Goal: Use online tool/utility: Use online tool/utility

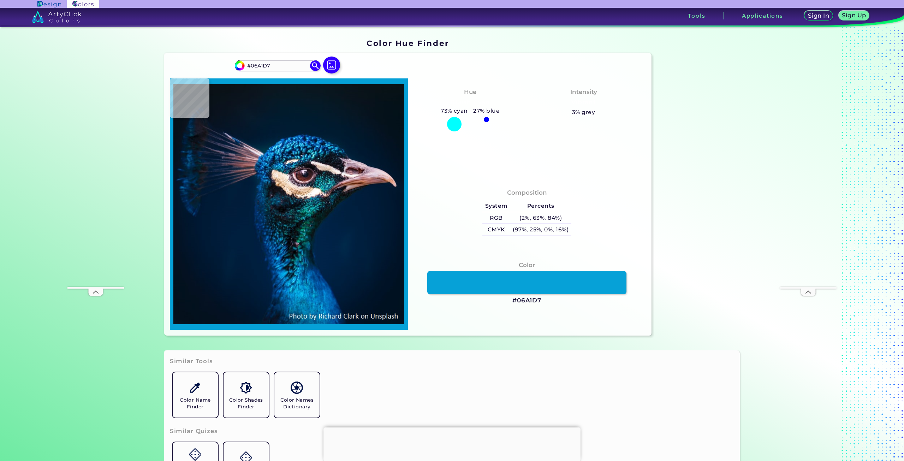
type input "#0191ca"
type input "#0191CA"
type input "#0072ae"
type input "#0072AE"
type input "#0076ab"
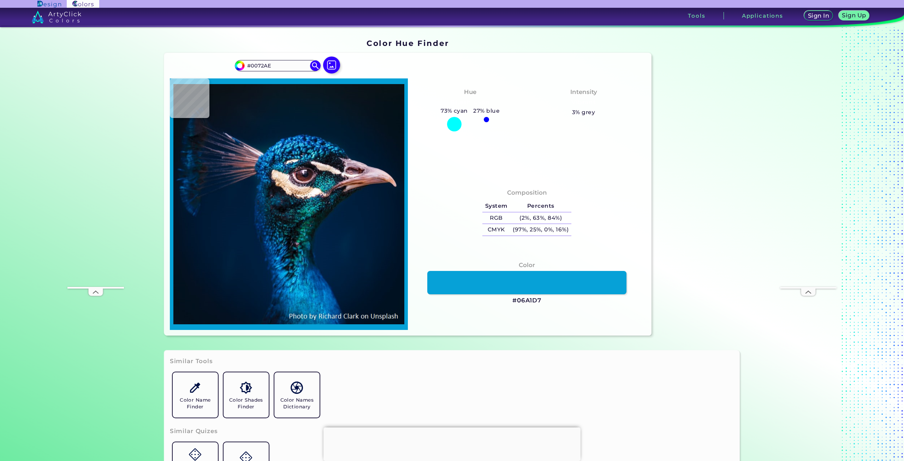
type input "#0076AB"
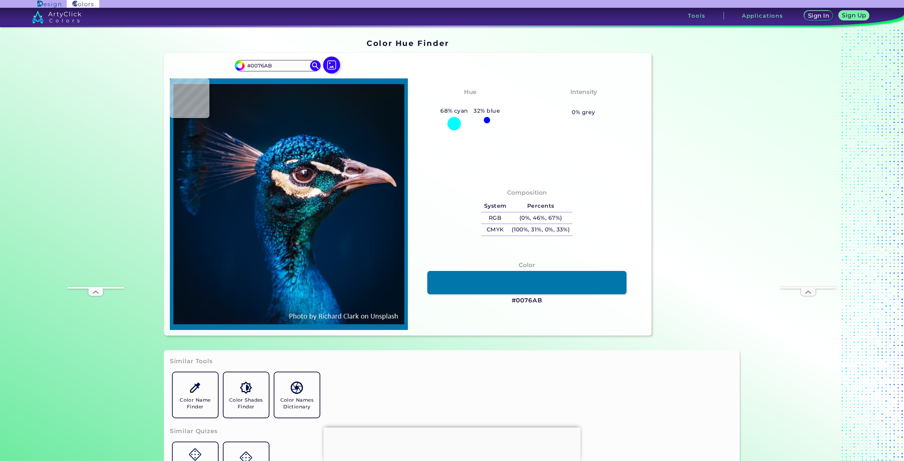
type input "#005a6d"
type input "#005A6D"
type input "#081012"
type input "#121a26"
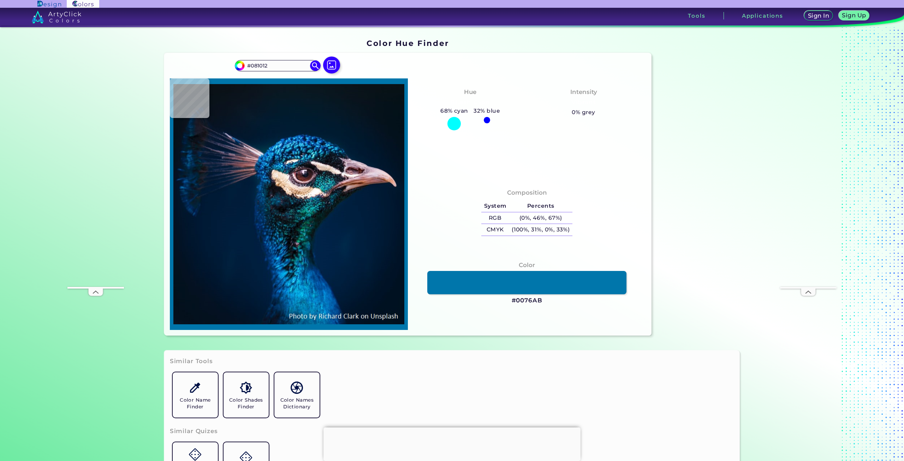
type input "#121A26"
type input "#122c3e"
type input "#122C3E"
type input "#f6d8b9"
type input "#F6D8B9"
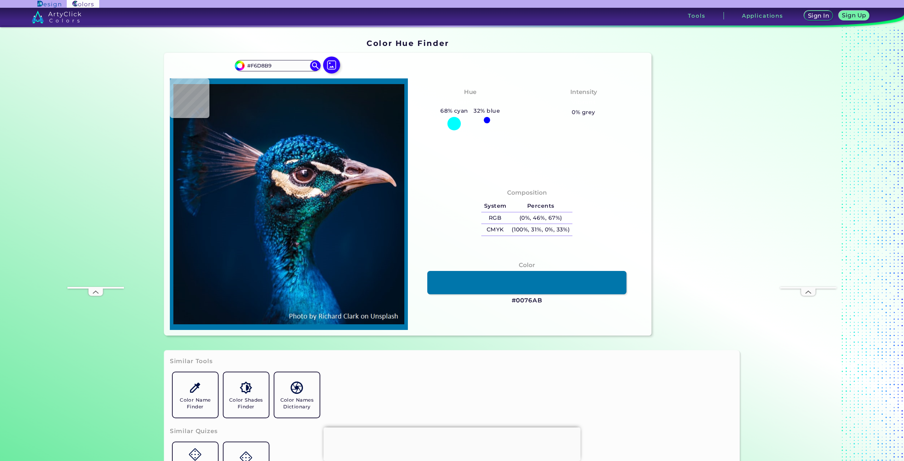
type input "#fae1ca"
type input "#FAE1CA"
type input "#dbd0c5"
type input "#DBD0C5"
type input "#f8edea"
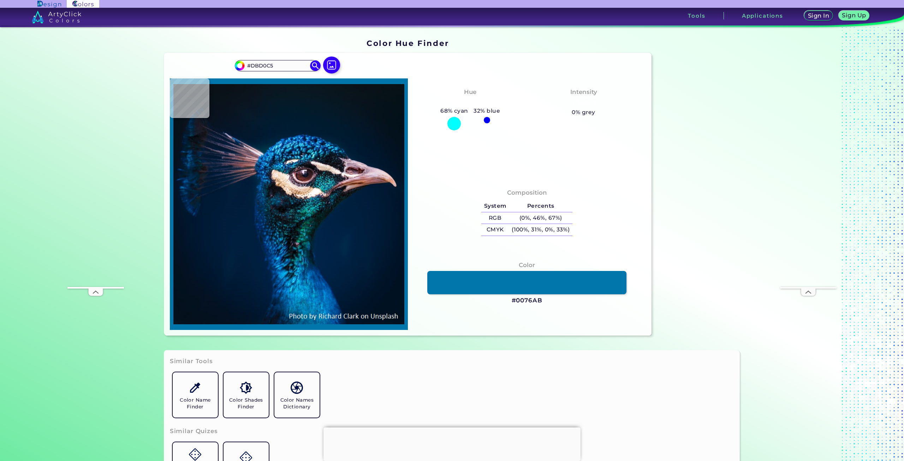
type input "#F8EDEA"
type input "#f9f7f9"
type input "#F9F7F9"
type input "#e7e1e4"
type input "#E7E1E4"
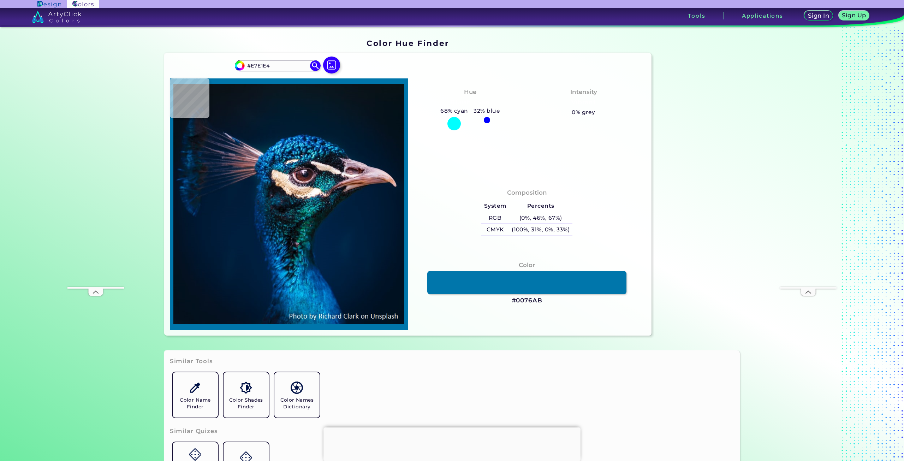
type input "#9f91a4"
type input "#9F91A4"
type input "#092f4d"
type input "#092F4D"
type input "#052743"
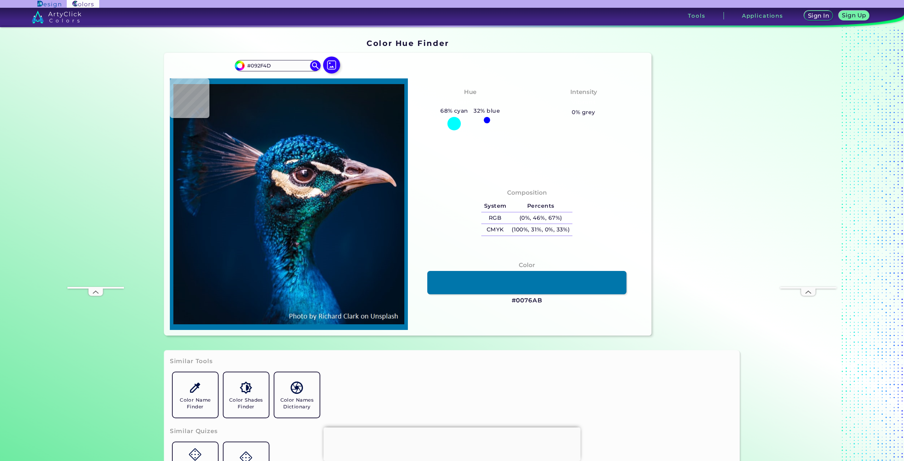
type input "#052743"
type input "#78a2c5"
type input "#78A2C5"
type input "#178bb5"
type input "#178BB5"
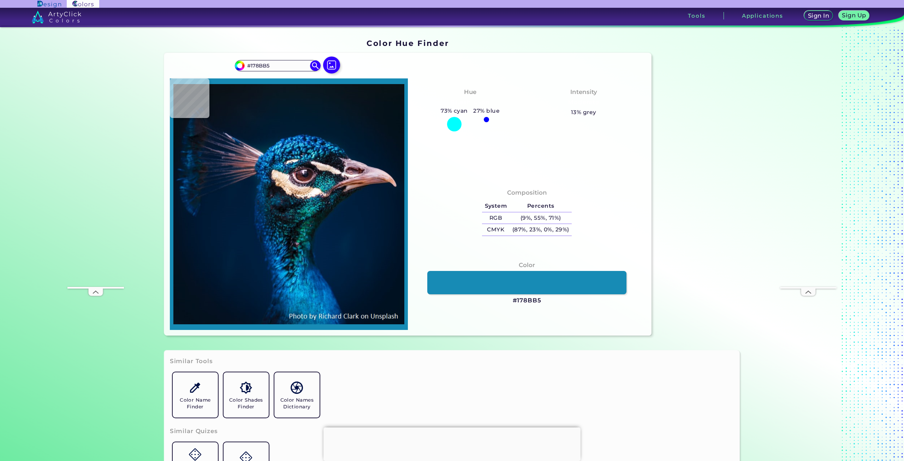
type input "#2dbadd"
type input "#2DBADD"
type input "#f1fdff"
type input "#F1FDFF"
type input "#229eb6"
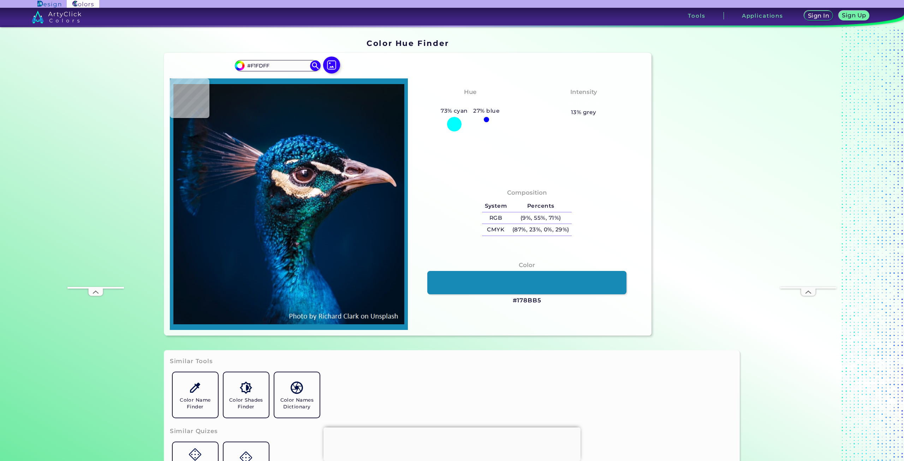
type input "#229EB6"
type input "#e5e8f0"
type input "#E5E8F0"
type input "#28334c"
type input "#28334C"
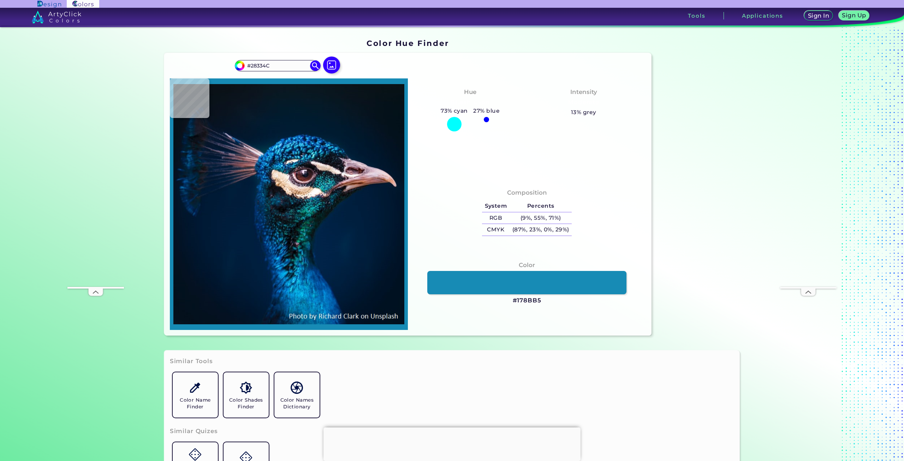
type input "#011743"
type input "#051e41"
type input "#051E41"
type input "#08223d"
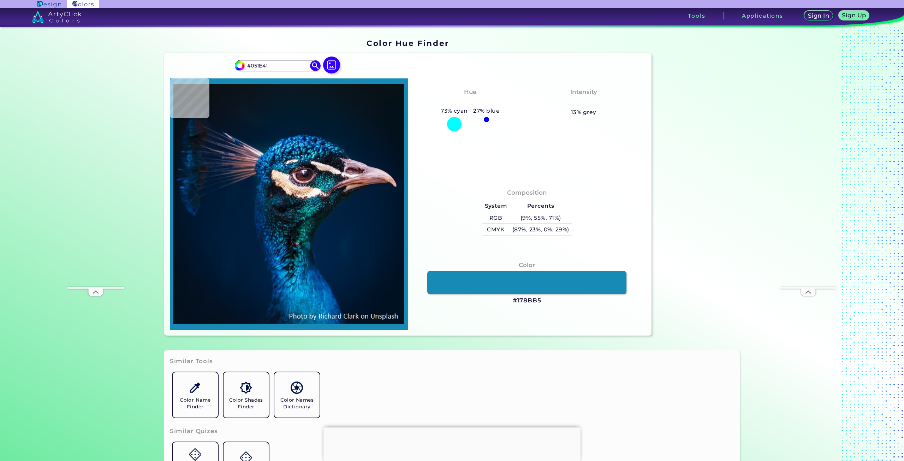
type input "#08223D"
type input "#061f3b"
type input "#061F3B"
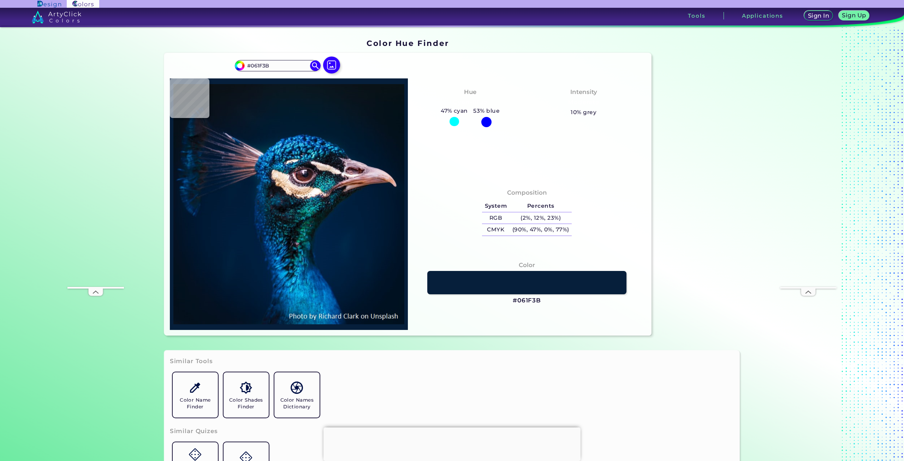
click at [306, 149] on img at bounding box center [288, 204] width 231 height 244
click at [308, 287] on img at bounding box center [288, 204] width 231 height 244
type input "#0580bf"
type input "#0580BF"
type input "#0261a1"
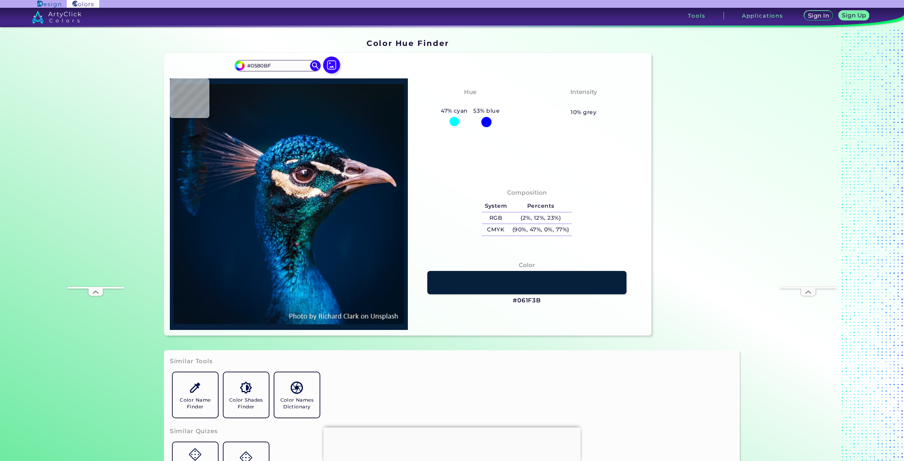
type input "#0261A1"
type input "#0077ad"
type input "#[DATE]"
type input "#0289b8"
type input "#0289B8"
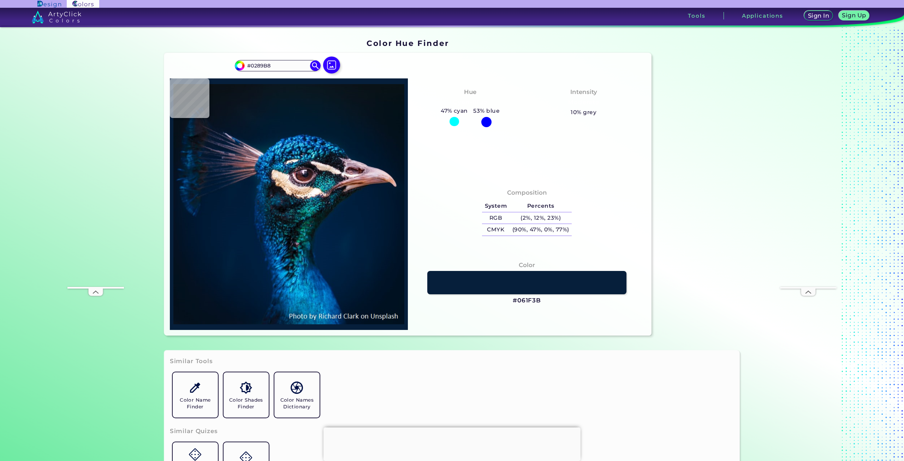
type input "#027ec6"
type input "#027EC6"
type input "#0175bd"
type input "#0175BD"
type input "#0b7ac0"
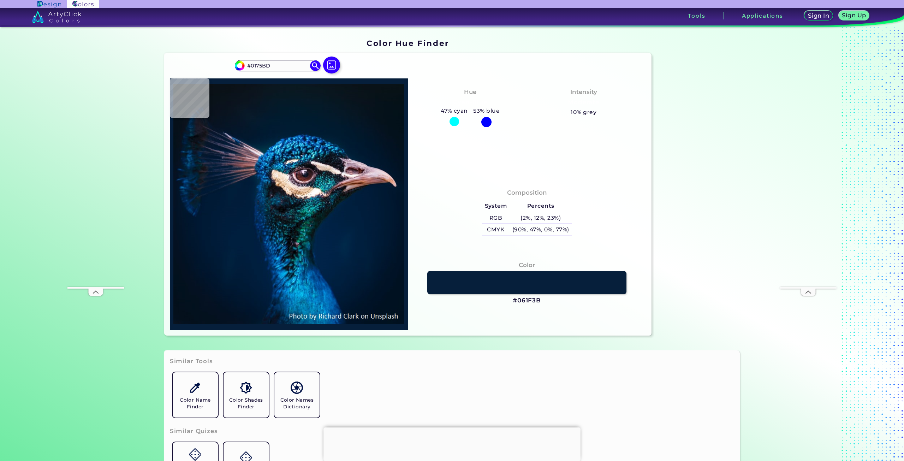
type input "#0B7AC0"
type input "#047fc8"
type input "#047FC8"
type input "#0185cb"
type input "#0185CB"
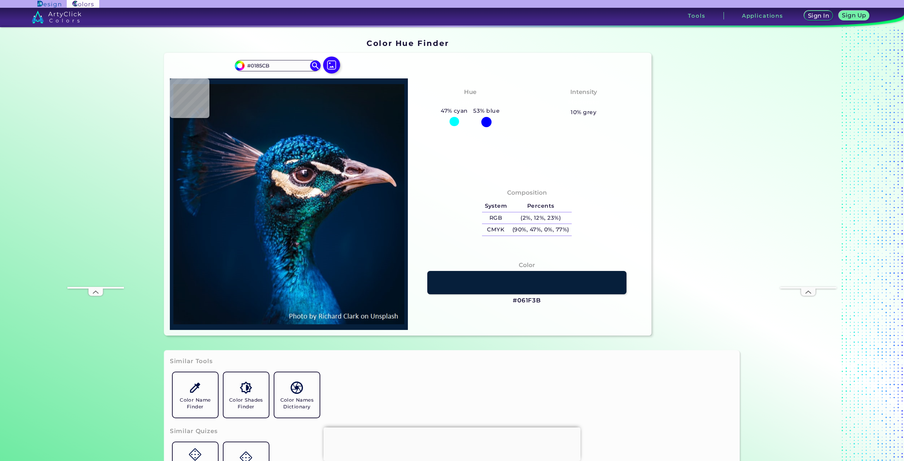
type input "#0687c8"
type input "#0687C8"
type input "#006aab"
type input "#006AAB"
type input "#0570b1"
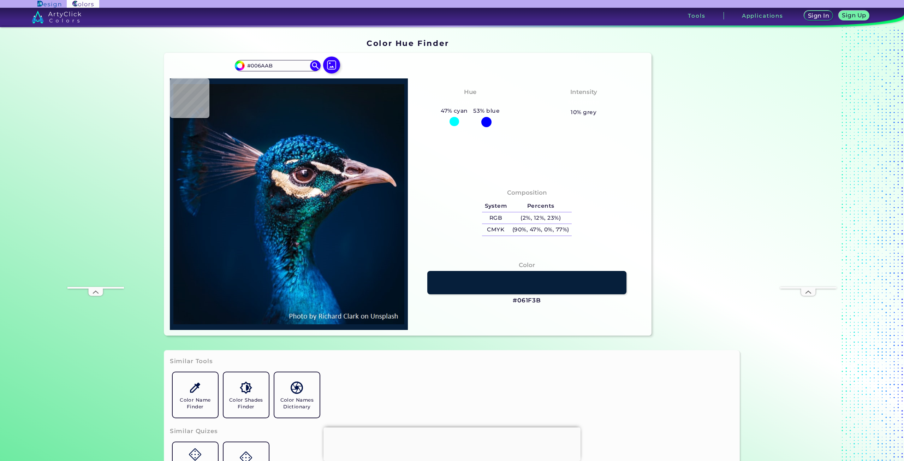
type input "#0570B1"
type input "#0069ae"
type input "#0069AE"
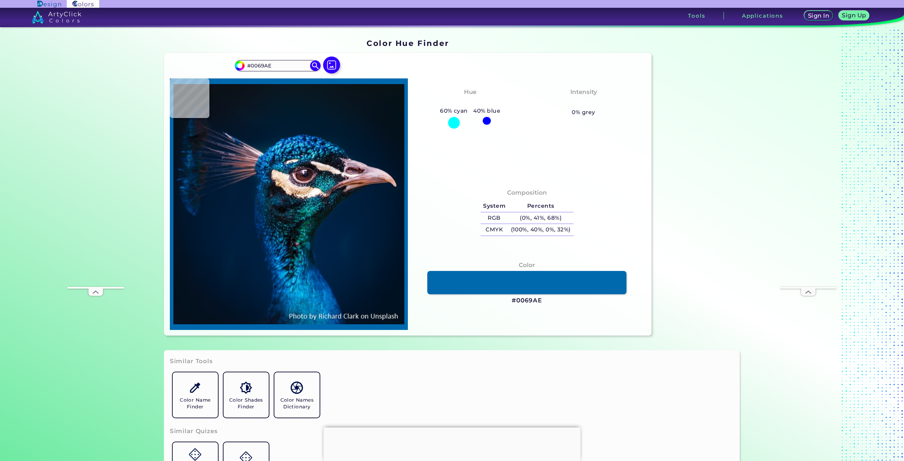
click at [324, 304] on img at bounding box center [288, 204] width 231 height 244
drag, startPoint x: 545, startPoint y: 300, endPoint x: 503, endPoint y: 299, distance: 42.1
click at [503, 299] on div "Color #0069AE" at bounding box center [527, 283] width 227 height 52
copy div "#0069AE"
